Goal: Task Accomplishment & Management: Complete application form

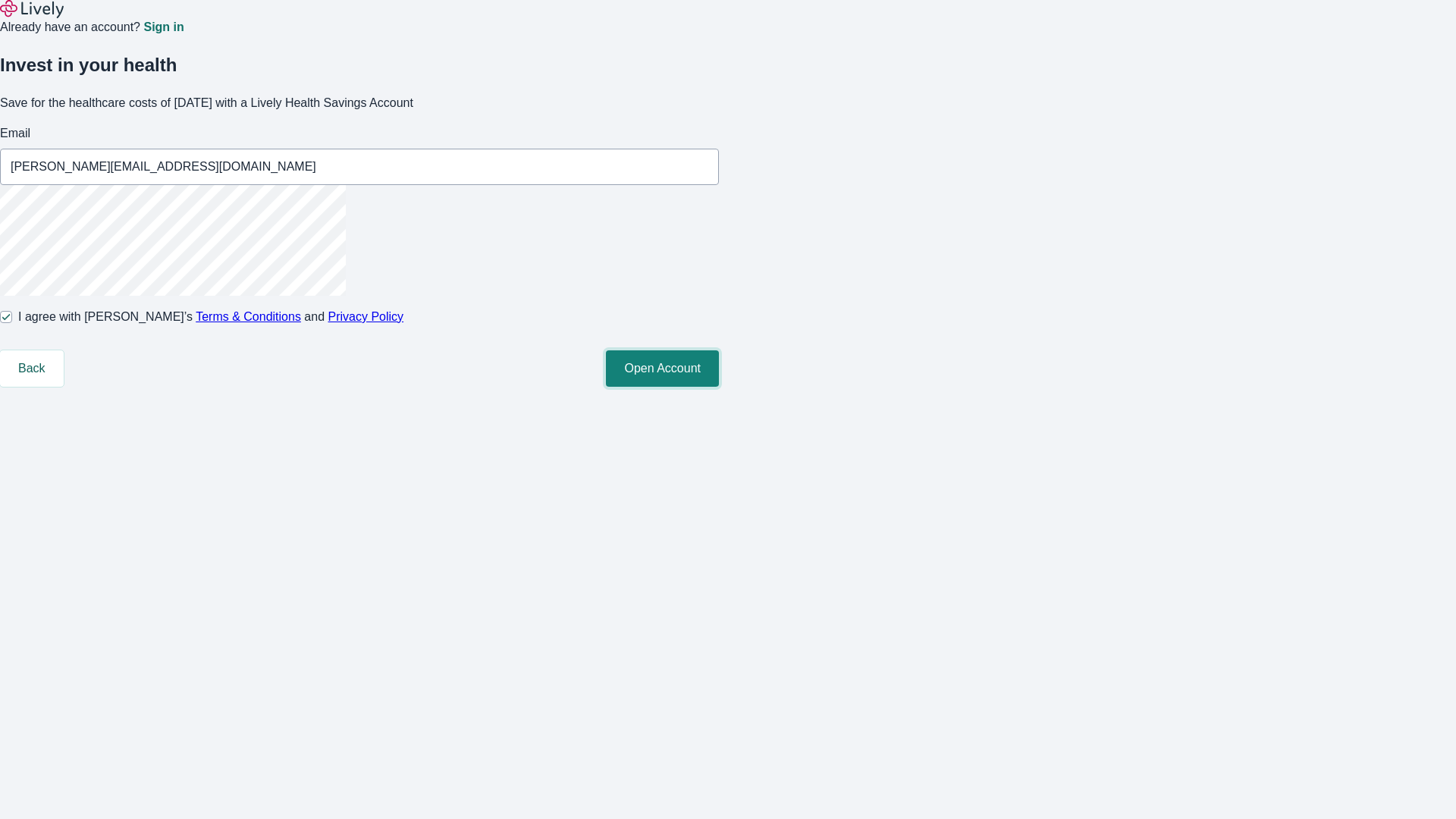
click at [719, 386] on button "Open Account" at bounding box center [663, 369] width 113 height 37
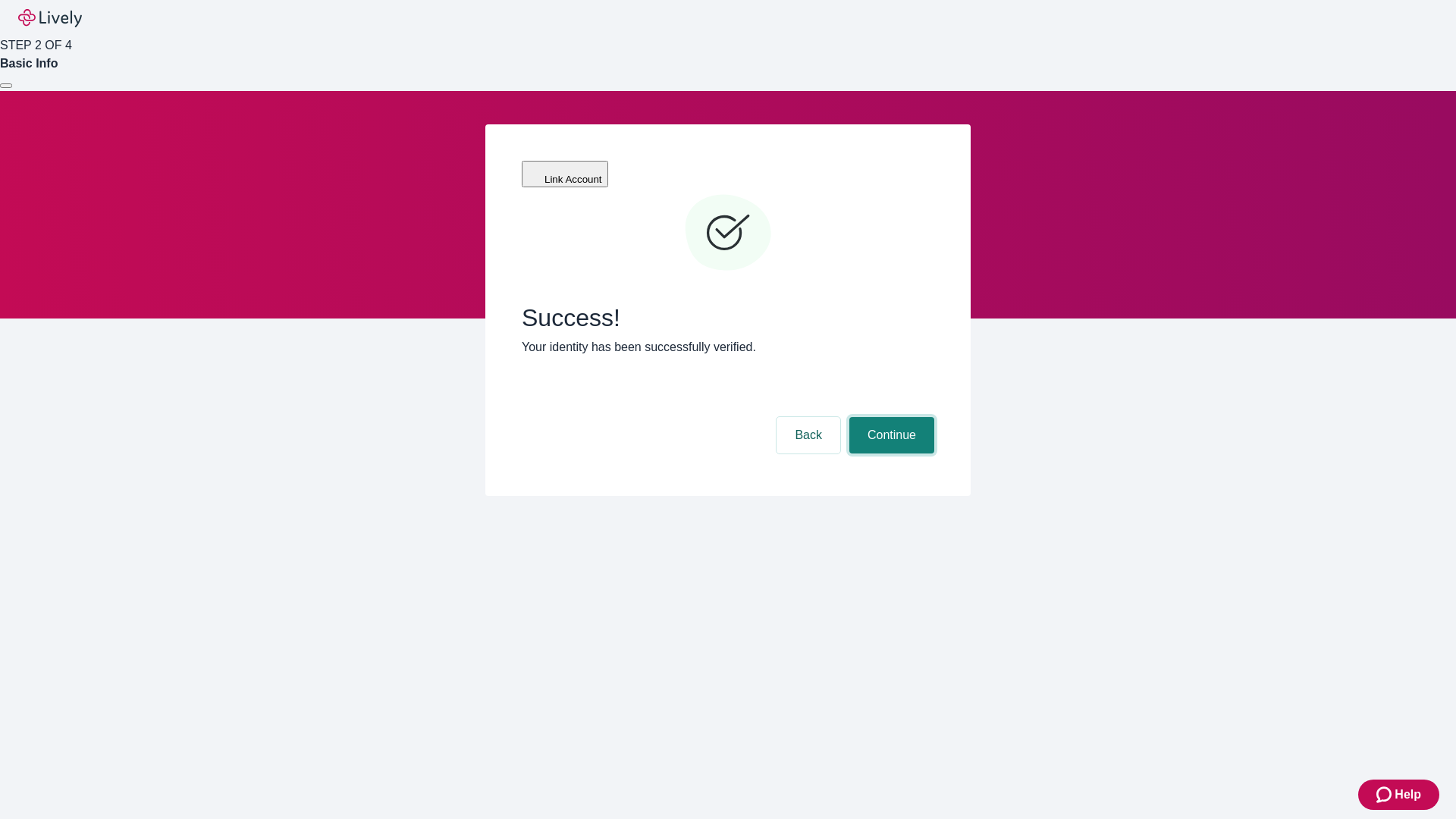
click at [889, 417] on button "Continue" at bounding box center [892, 435] width 85 height 37
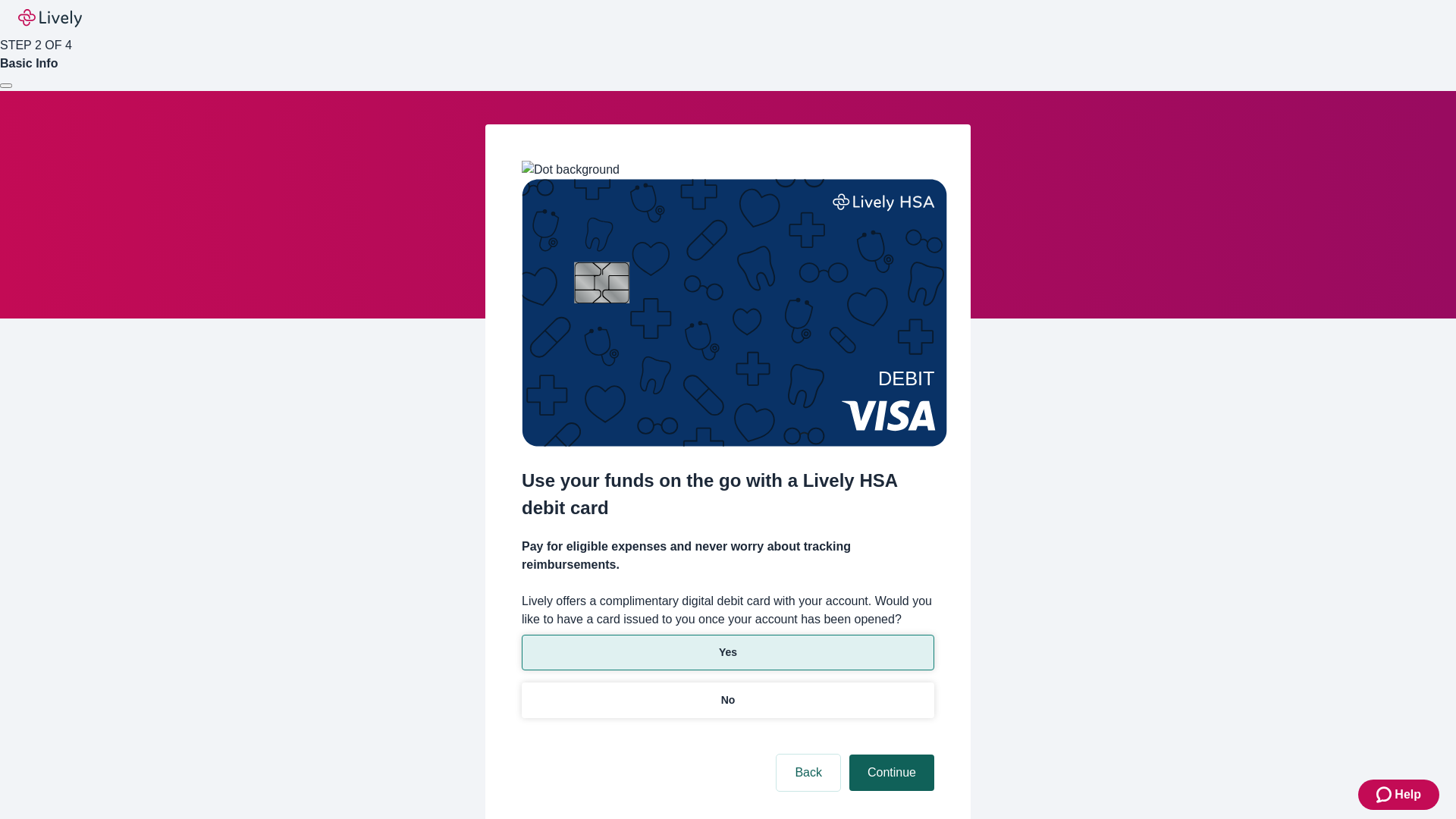
click at [727, 644] on p "Yes" at bounding box center [728, 652] width 18 height 16
click at [889, 754] on button "Continue" at bounding box center [892, 773] width 85 height 37
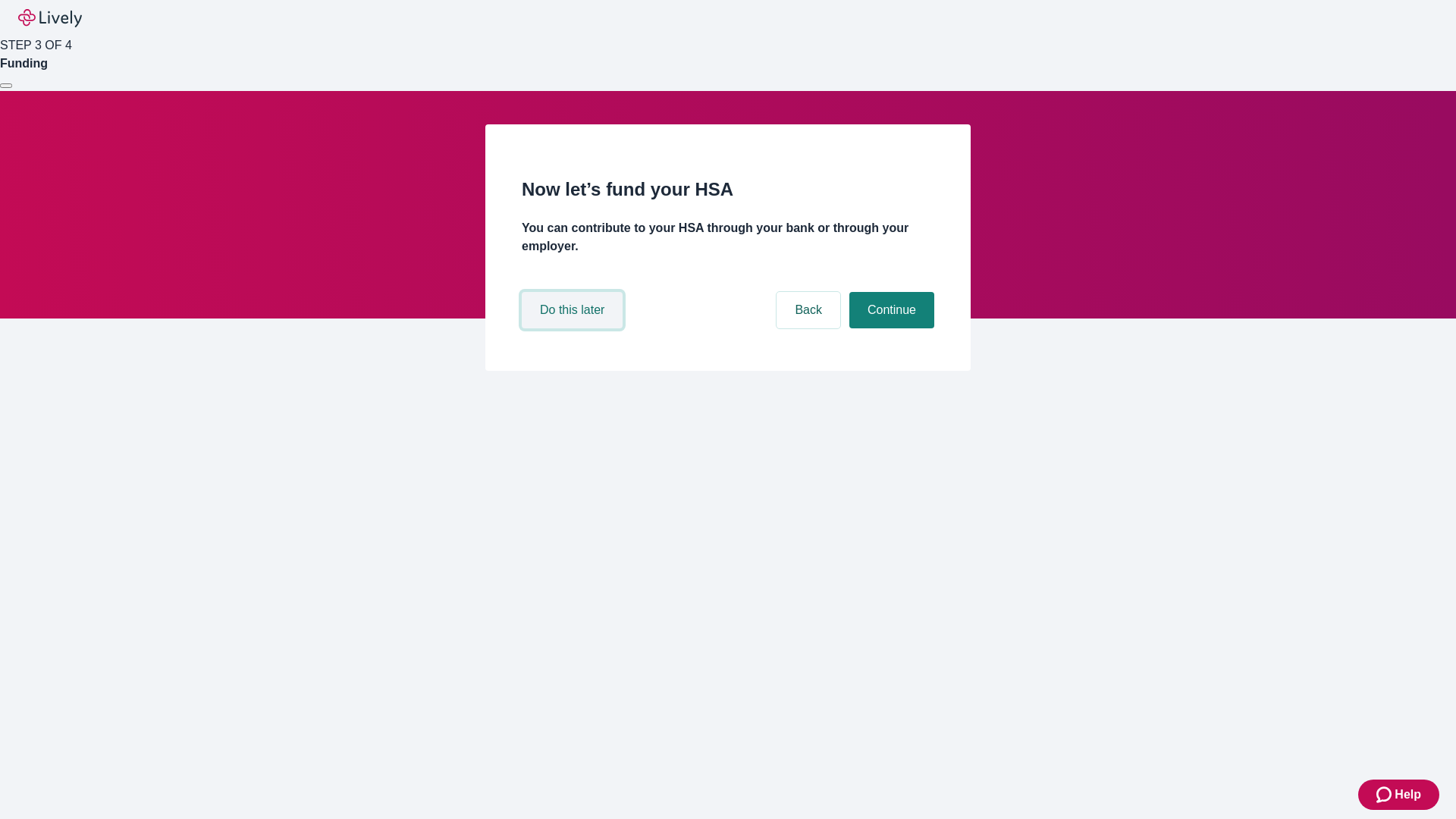
click at [574, 329] on button "Do this later" at bounding box center [572, 310] width 101 height 37
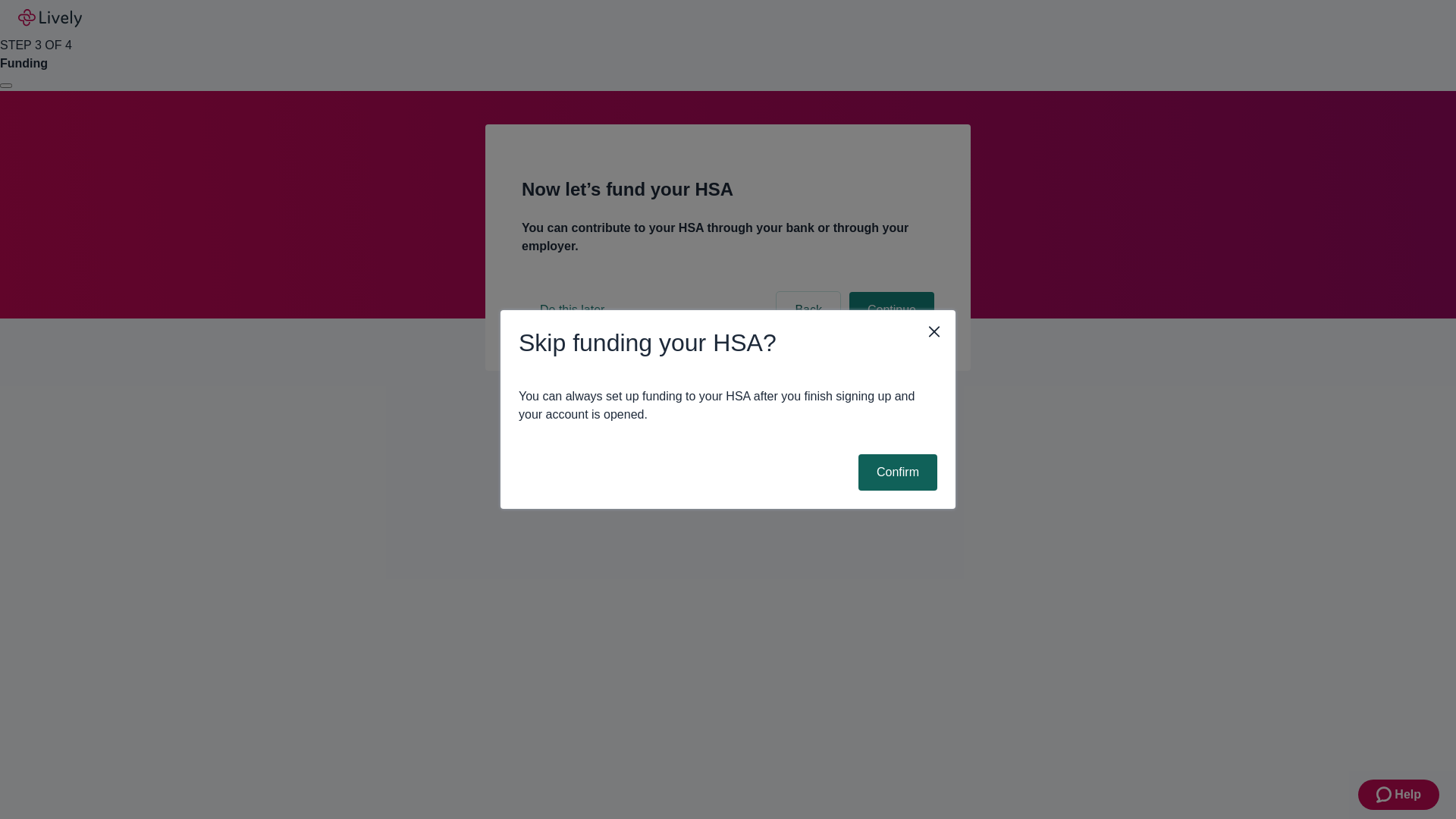
click at [895, 472] on button "Confirm" at bounding box center [898, 472] width 79 height 37
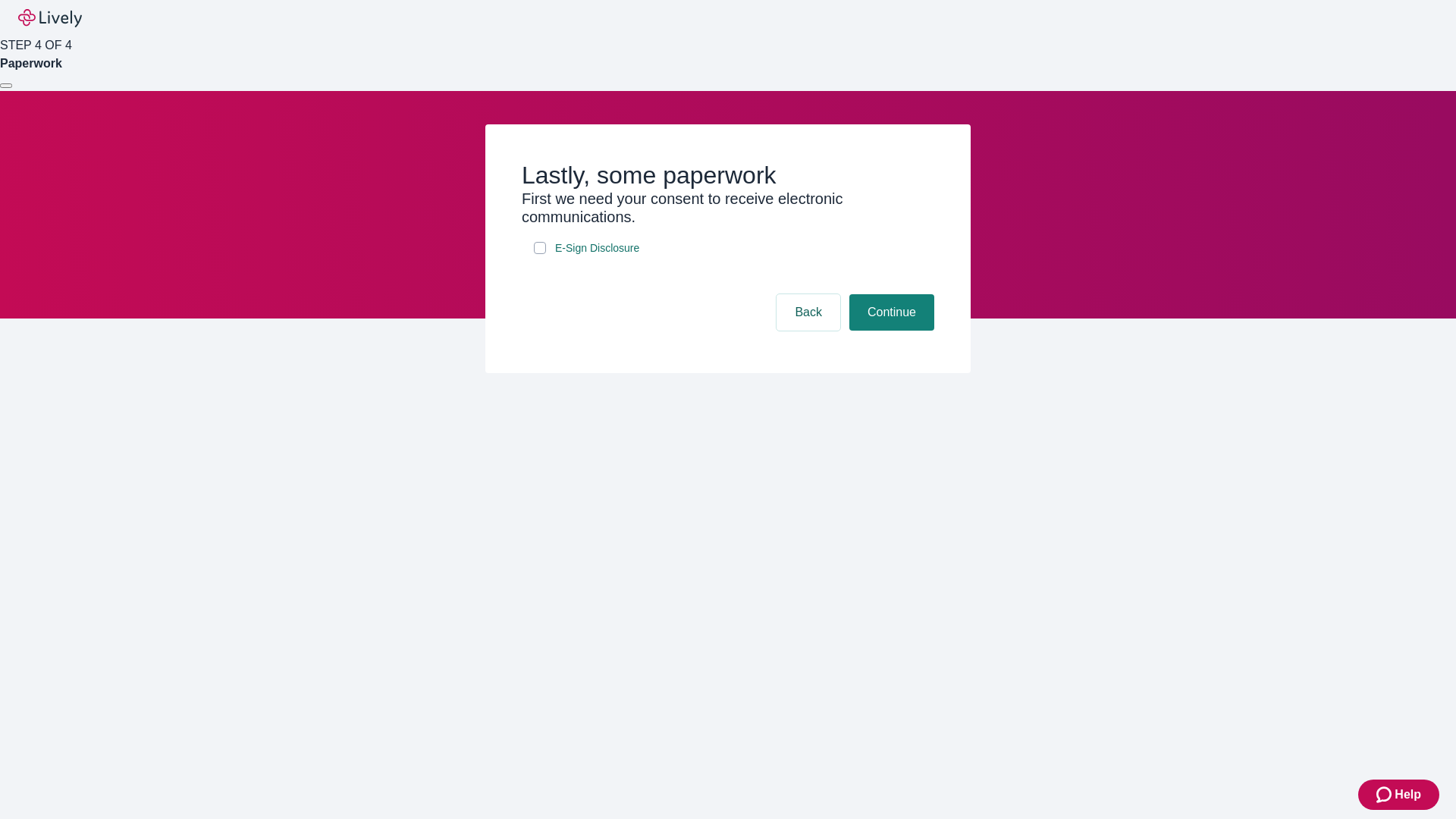
click at [540, 254] on input "E-Sign Disclosure" at bounding box center [540, 248] width 12 height 12
checkbox input "true"
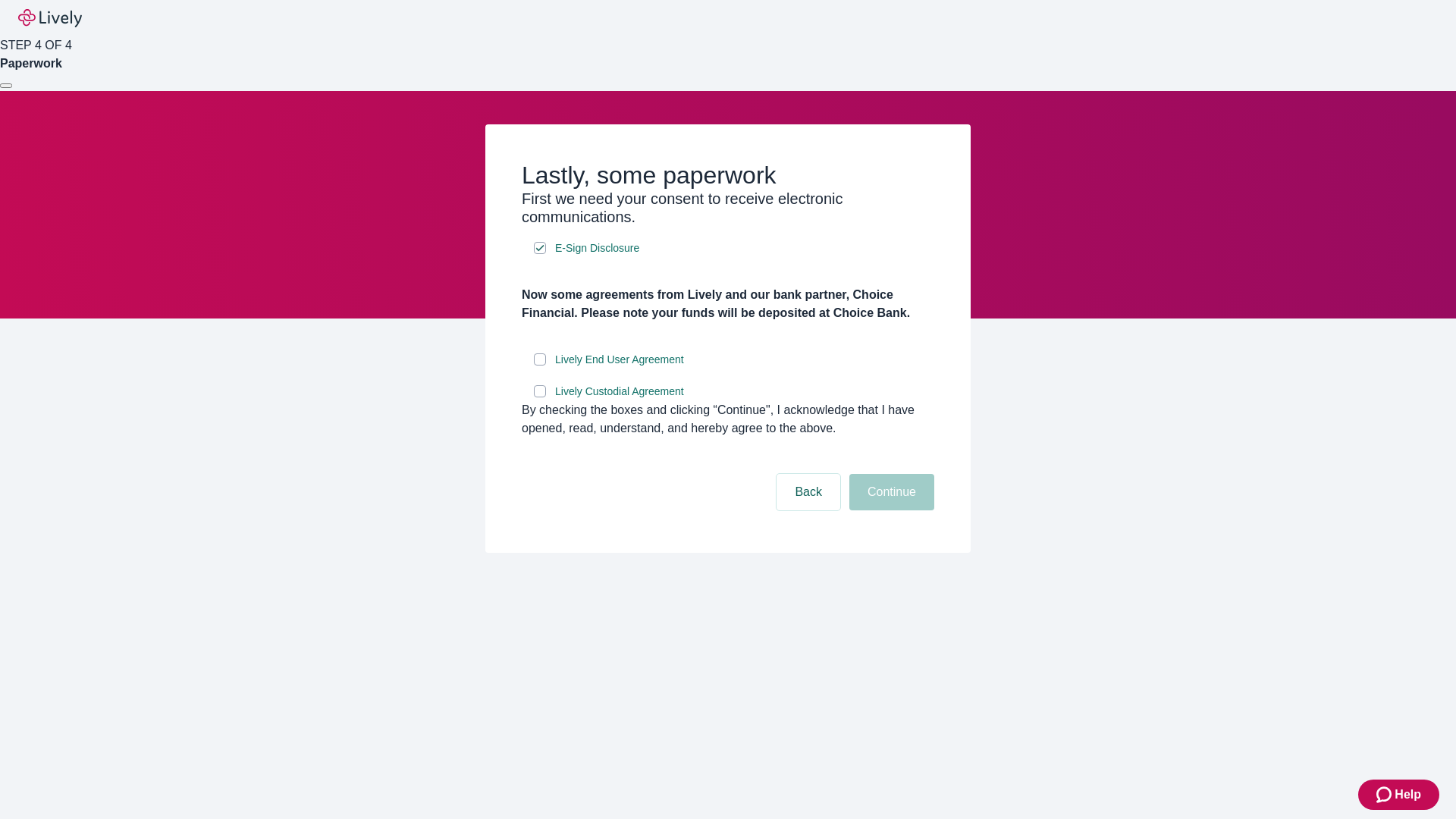
click at [540, 366] on input "Lively End User Agreement" at bounding box center [540, 360] width 12 height 12
checkbox input "true"
click at [540, 397] on input "Lively Custodial Agreement" at bounding box center [540, 391] width 12 height 12
checkbox input "true"
click at [889, 510] on button "Continue" at bounding box center [892, 492] width 85 height 37
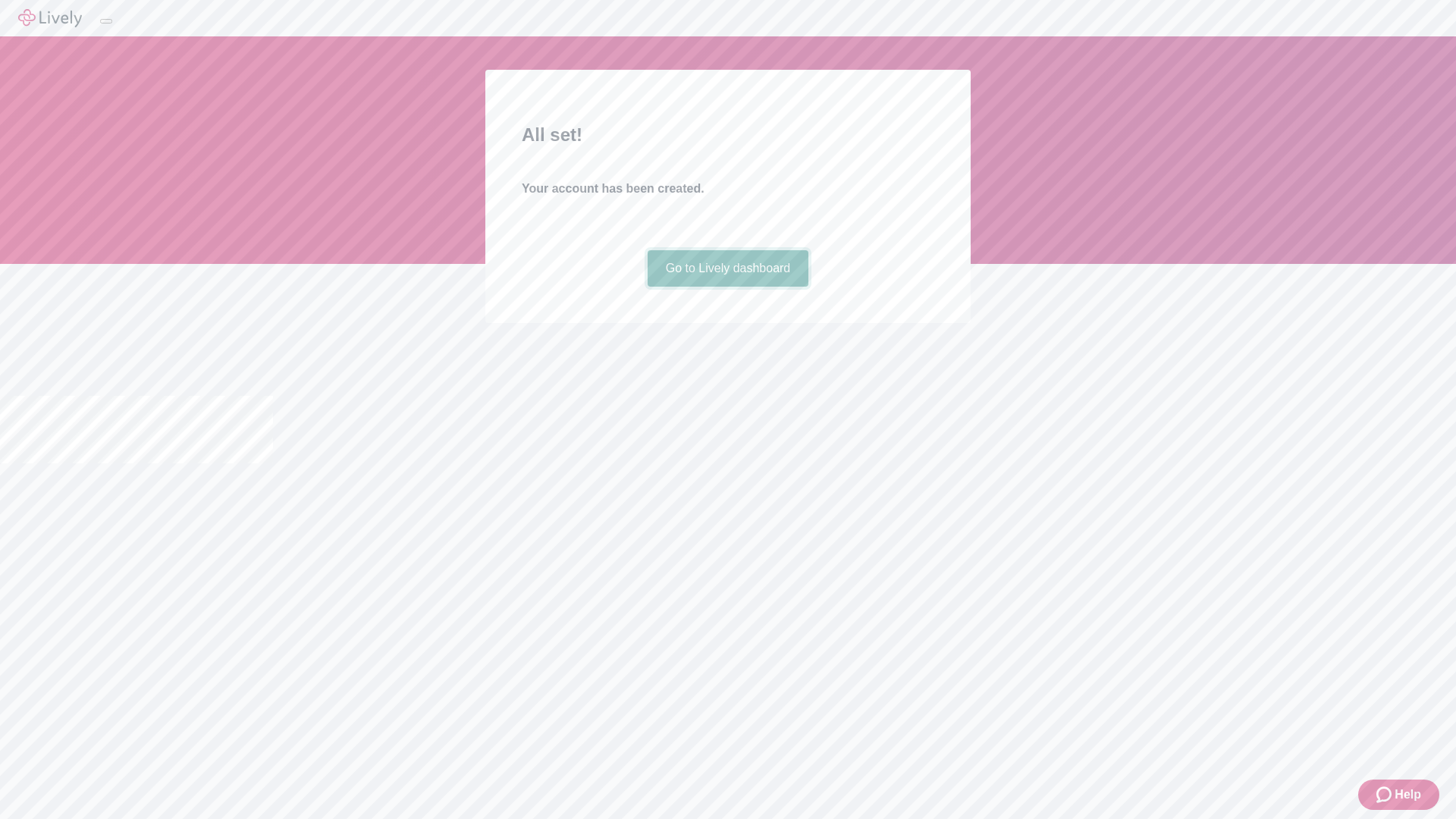
click at [727, 287] on link "Go to Lively dashboard" at bounding box center [728, 268] width 161 height 37
